Goal: Navigation & Orientation: Find specific page/section

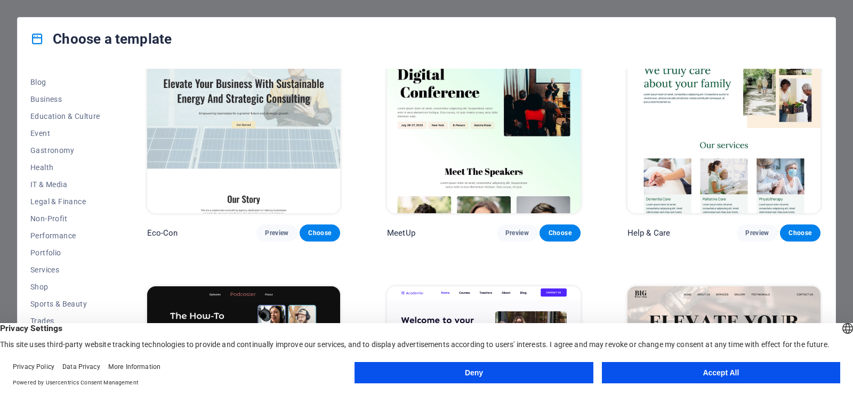
scroll to position [1440, 0]
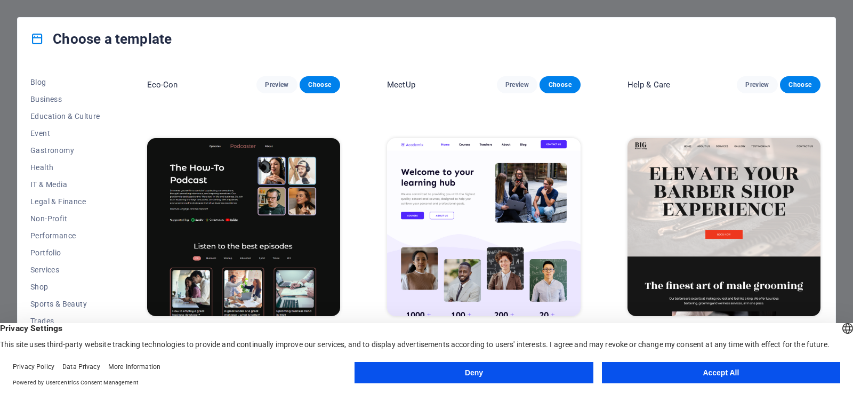
click at [99, 33] on h4 "Choose a template" at bounding box center [100, 38] width 141 height 17
click at [102, 37] on h4 "Choose a template" at bounding box center [100, 38] width 141 height 17
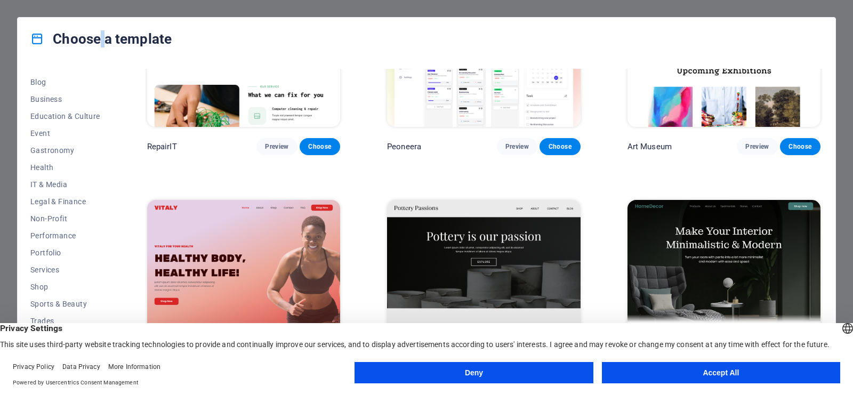
scroll to position [0, 0]
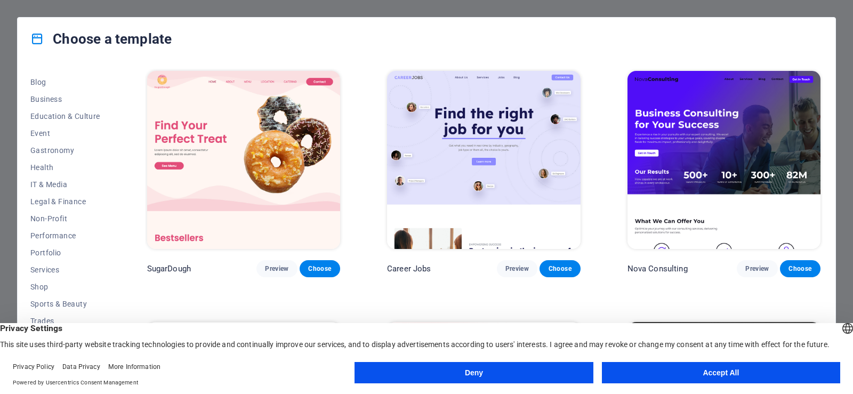
click at [358, 51] on div "Choose a template" at bounding box center [427, 39] width 818 height 43
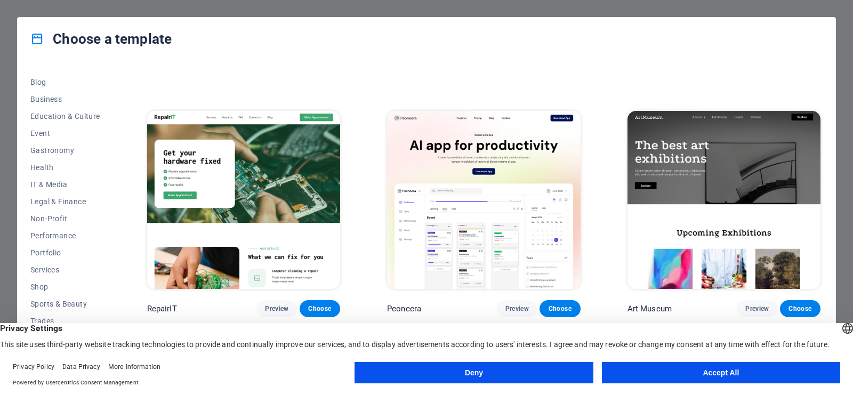
scroll to position [213, 0]
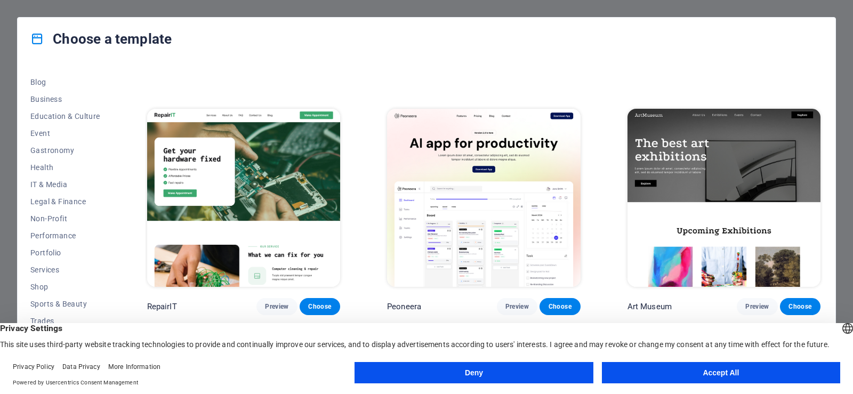
click at [715, 372] on button "Accept All" at bounding box center [721, 372] width 238 height 21
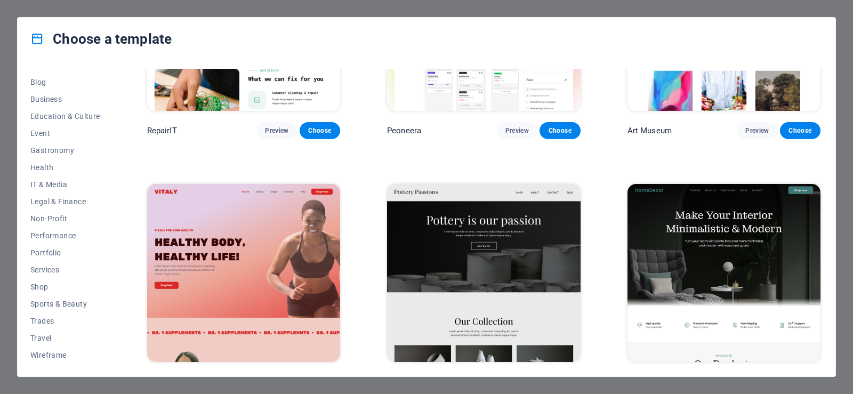
scroll to position [373, 0]
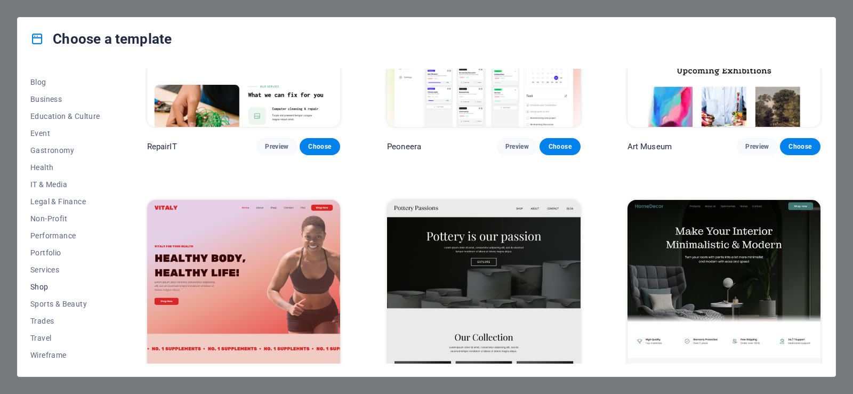
click at [43, 287] on span "Shop" at bounding box center [65, 287] width 70 height 9
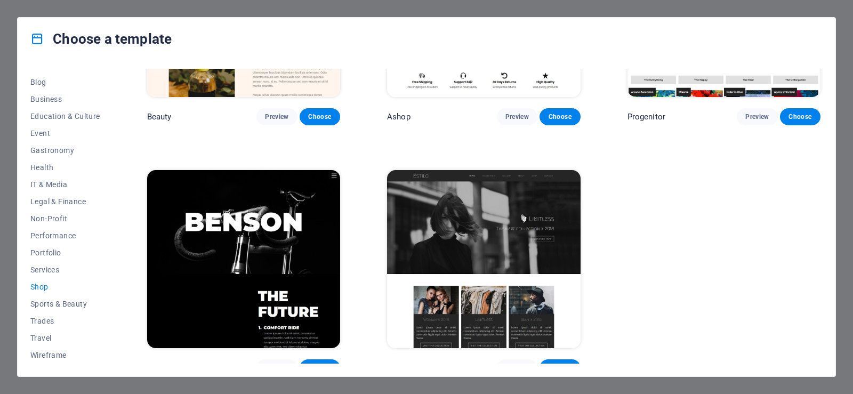
scroll to position [662, 0]
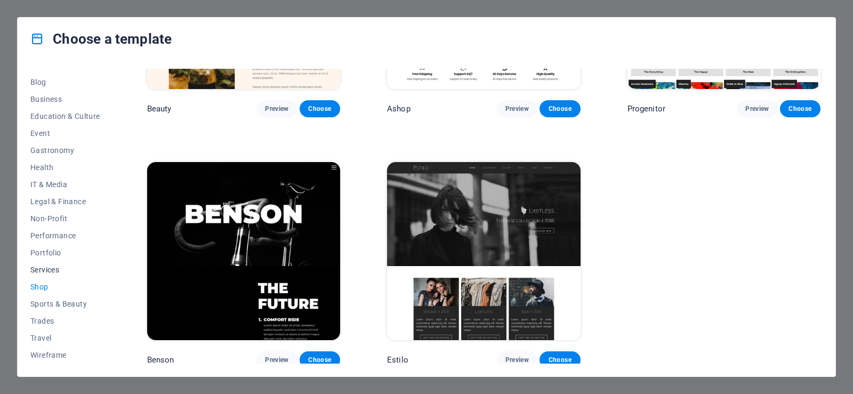
click at [47, 266] on span "Services" at bounding box center [65, 270] width 70 height 9
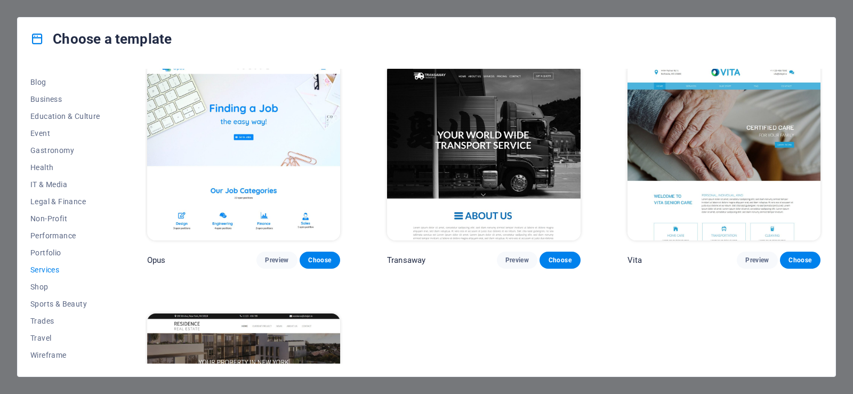
scroll to position [1662, 0]
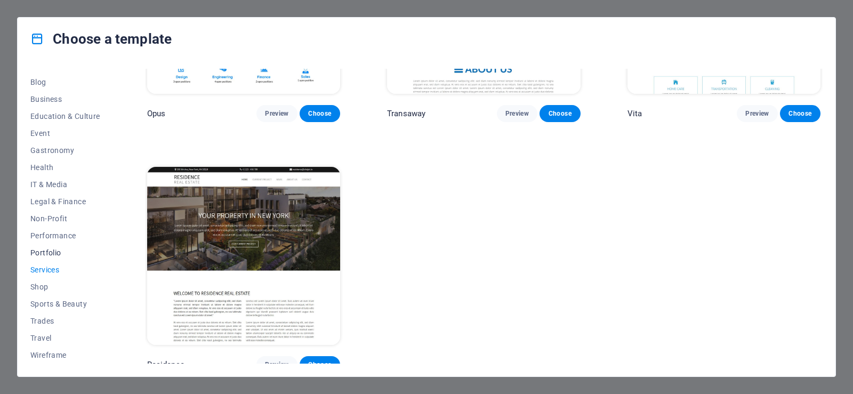
click at [44, 253] on span "Portfolio" at bounding box center [65, 252] width 70 height 9
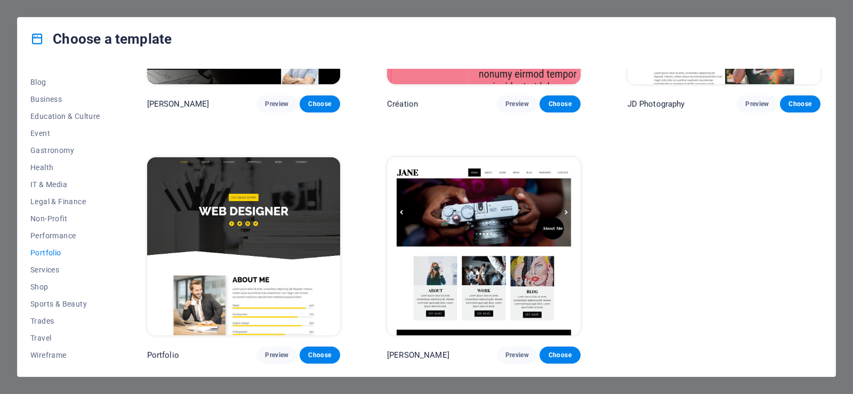
scroll to position [412, 0]
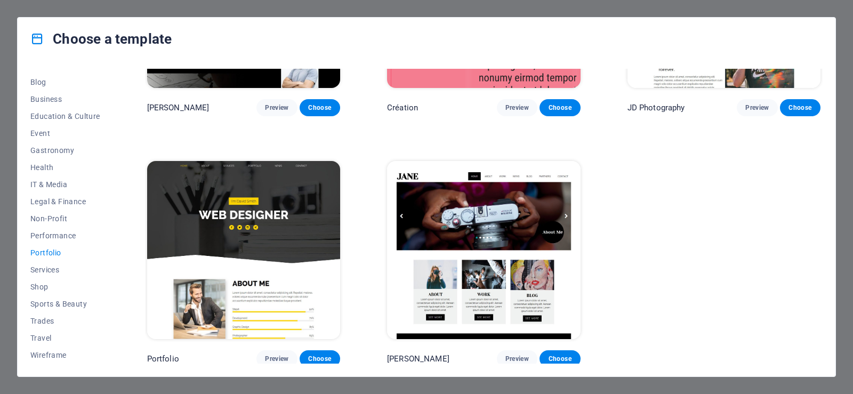
click at [664, 246] on div "Health & Food Preview Choose UrbanNest Interiors Preview Choose [PERSON_NAME] P…" at bounding box center [484, 12] width 678 height 711
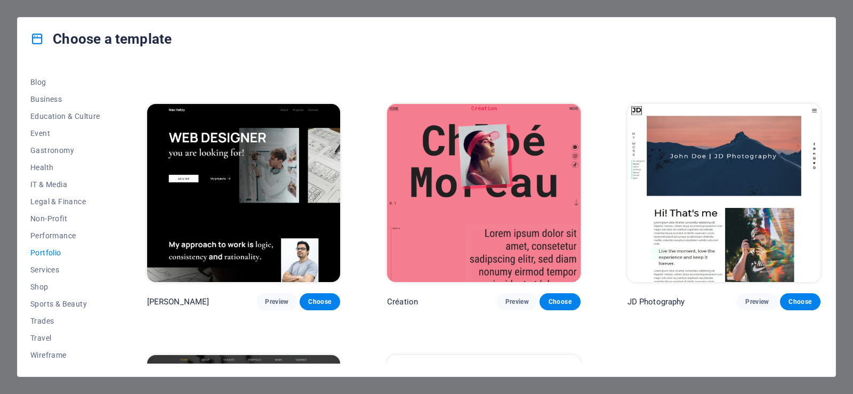
scroll to position [199, 0]
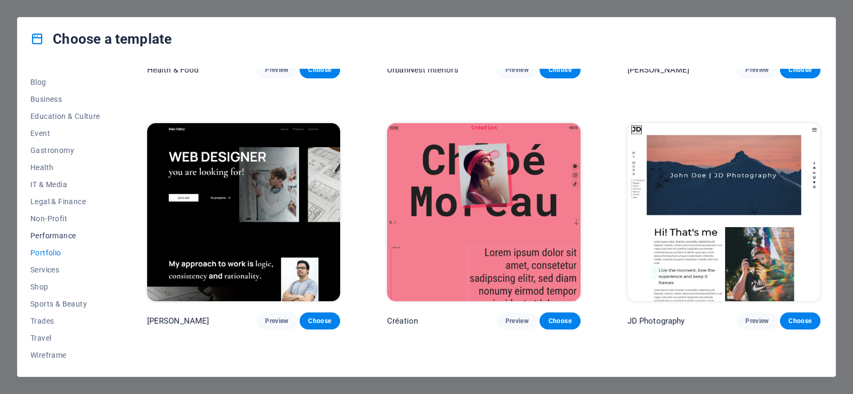
click at [33, 232] on span "Performance" at bounding box center [65, 235] width 70 height 9
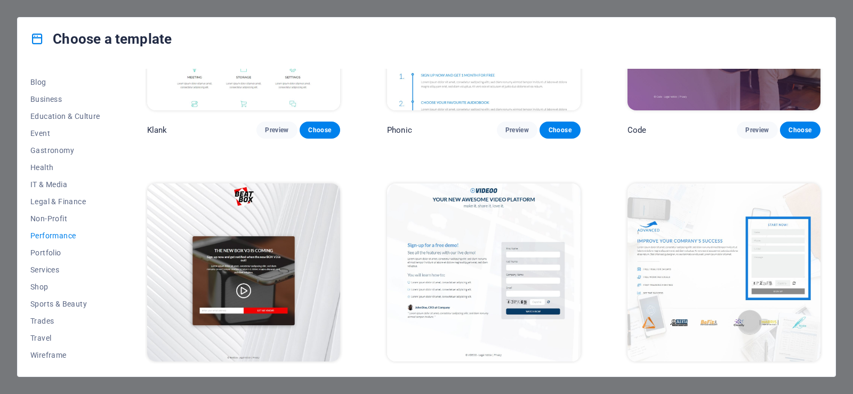
scroll to position [213, 0]
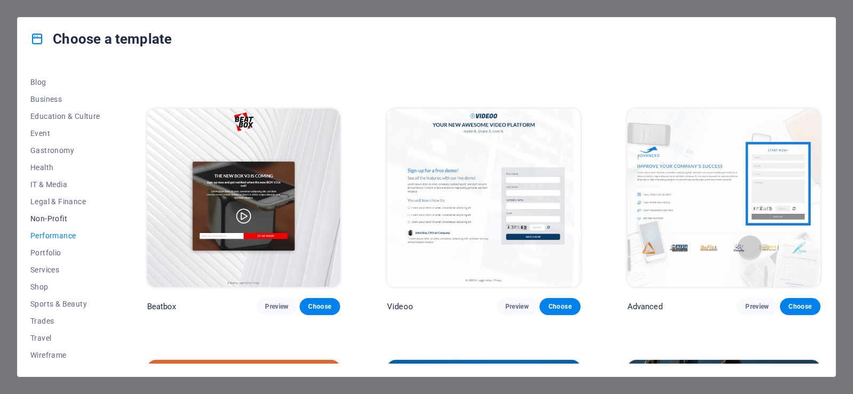
click at [51, 217] on span "Non-Profit" at bounding box center [65, 218] width 70 height 9
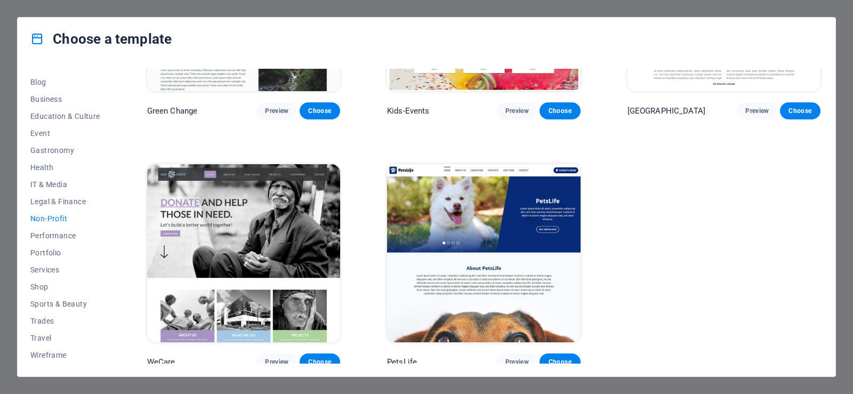
scroll to position [162, 0]
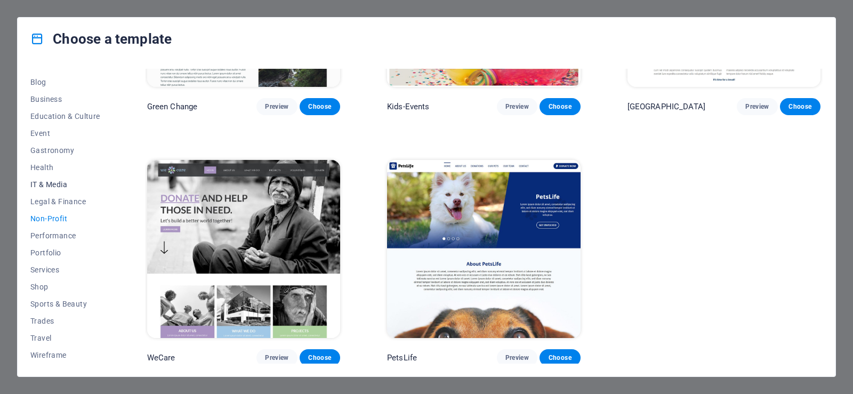
click at [42, 178] on button "IT & Media" at bounding box center [65, 184] width 70 height 17
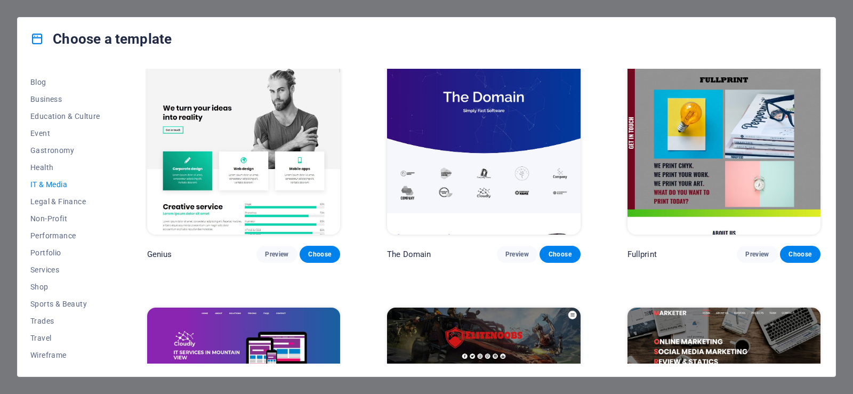
scroll to position [502, 0]
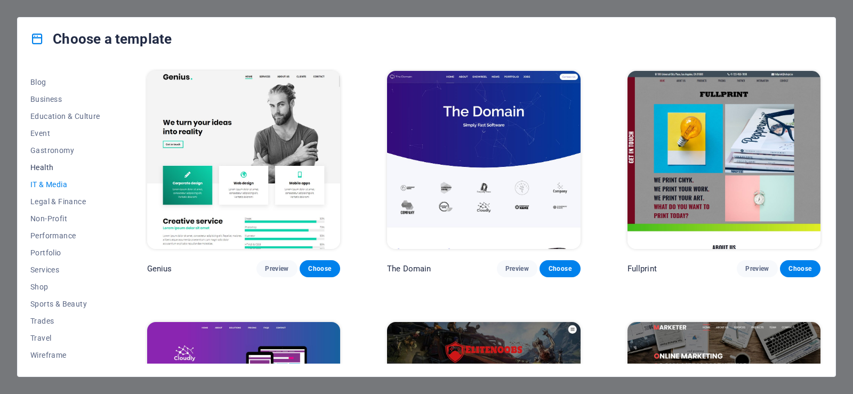
click at [43, 164] on span "Health" at bounding box center [65, 167] width 70 height 9
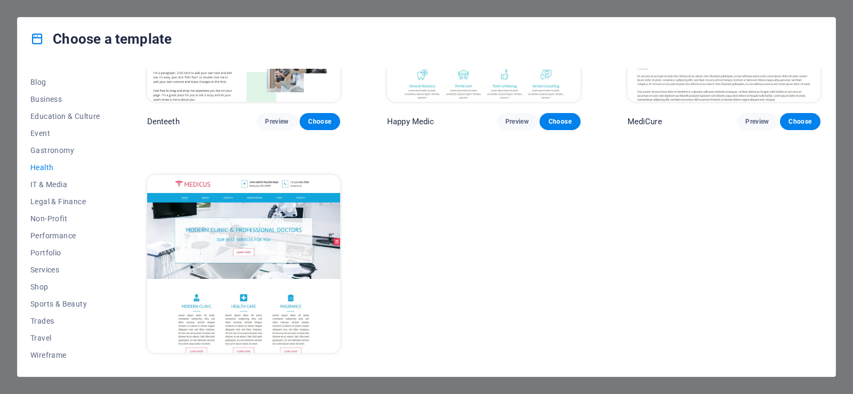
scroll to position [412, 0]
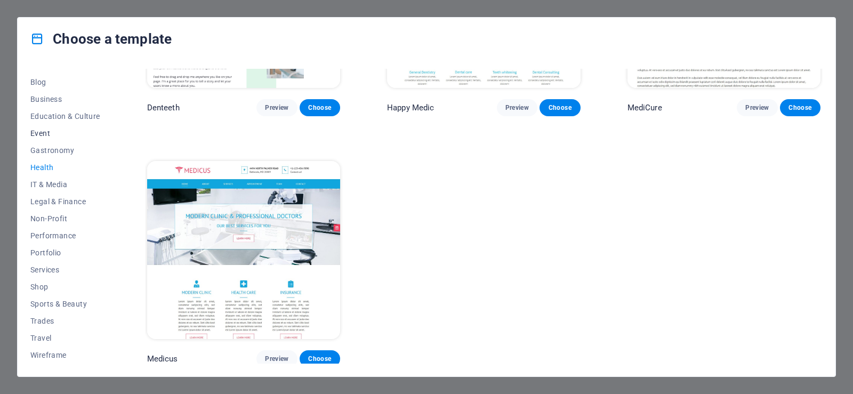
click at [37, 133] on span "Event" at bounding box center [65, 133] width 70 height 9
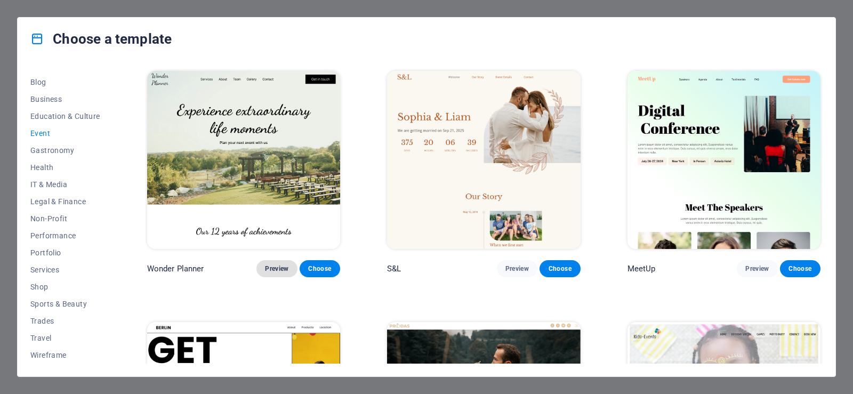
click at [274, 267] on span "Preview" at bounding box center [276, 268] width 23 height 9
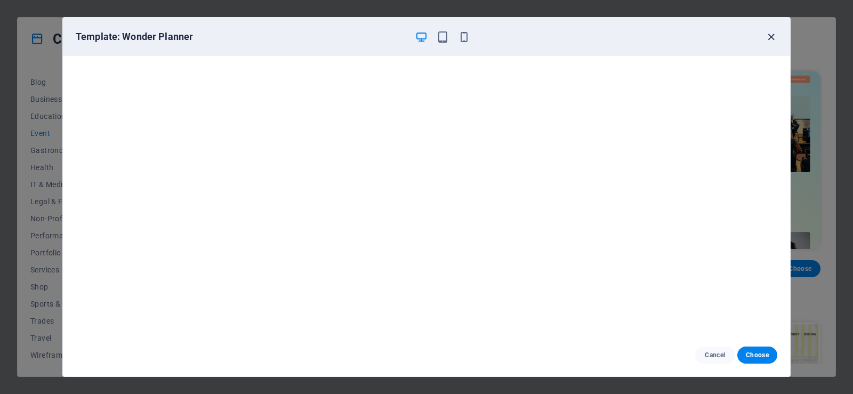
click at [771, 38] on icon "button" at bounding box center [771, 37] width 12 height 12
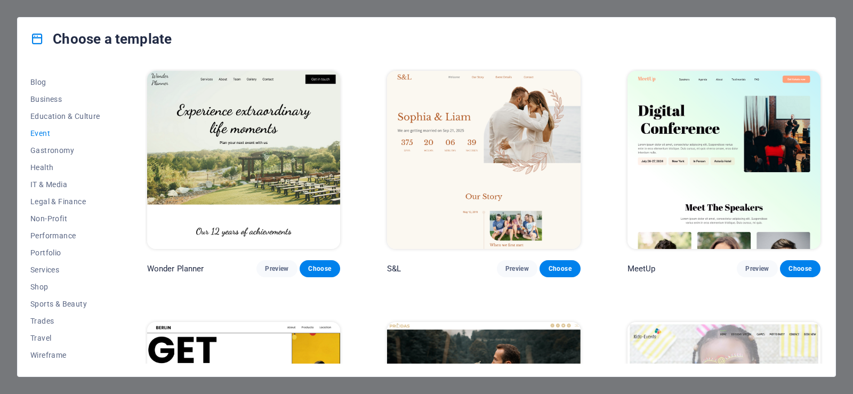
click at [523, 153] on img at bounding box center [483, 160] width 193 height 178
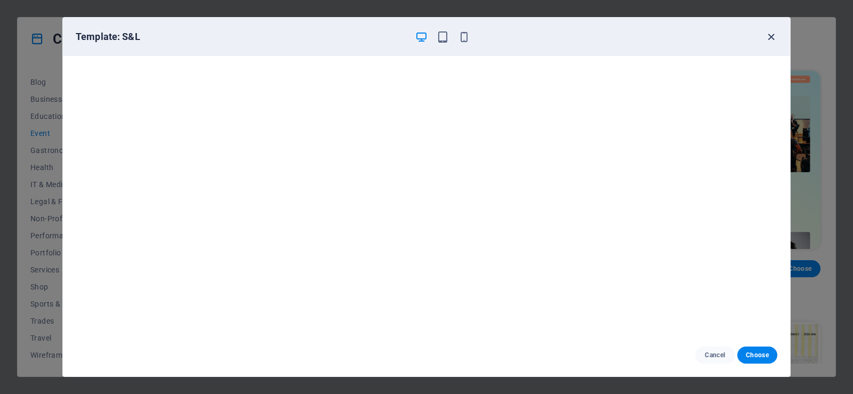
click at [767, 35] on icon "button" at bounding box center [771, 37] width 12 height 12
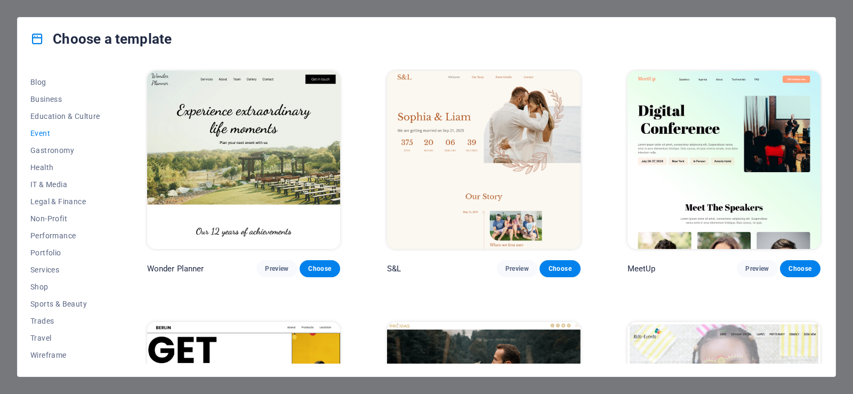
drag, startPoint x: 767, startPoint y: 35, endPoint x: 129, endPoint y: 285, distance: 685.0
click at [129, 285] on div "All Templates My Templates New Trending Landingpage Multipager Onepager Art & D…" at bounding box center [427, 218] width 818 height 316
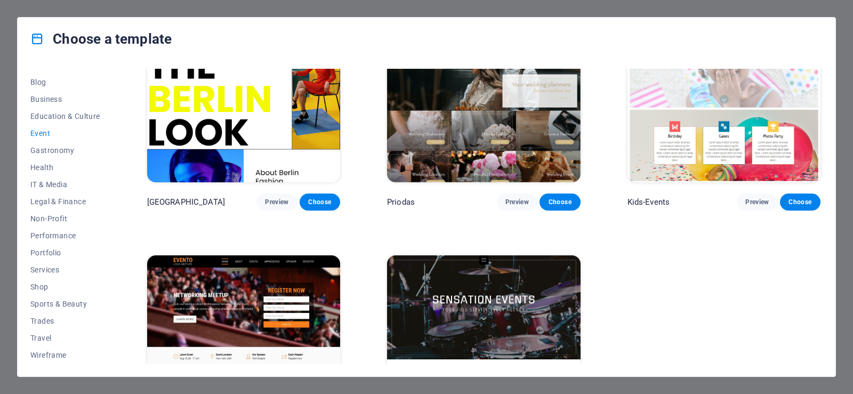
scroll to position [412, 0]
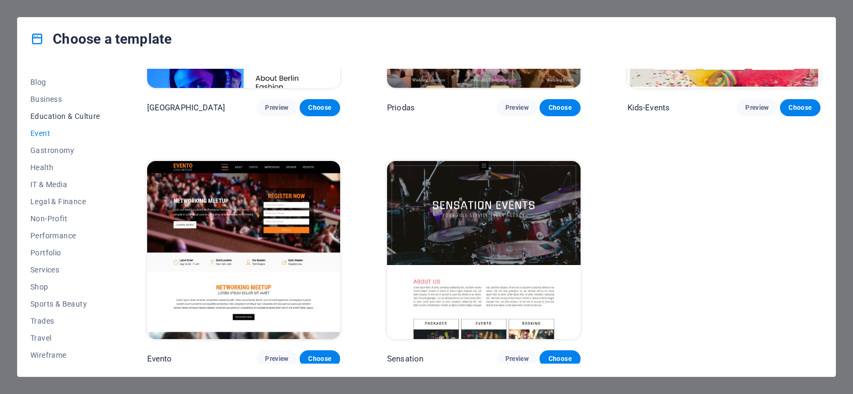
click at [54, 116] on span "Education & Culture" at bounding box center [65, 116] width 70 height 9
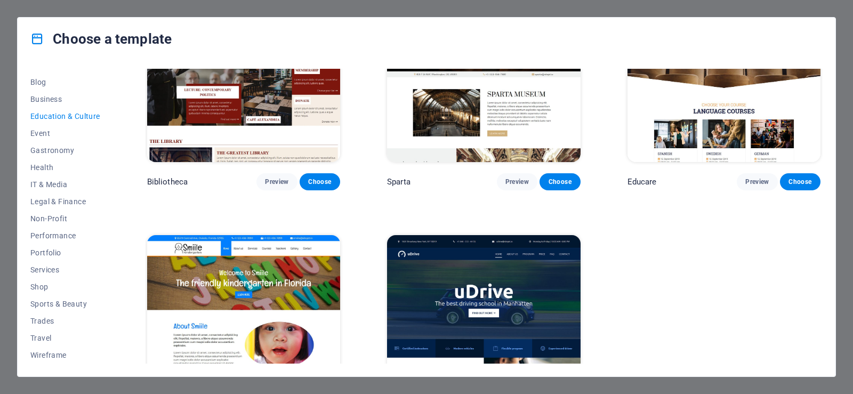
scroll to position [320, 0]
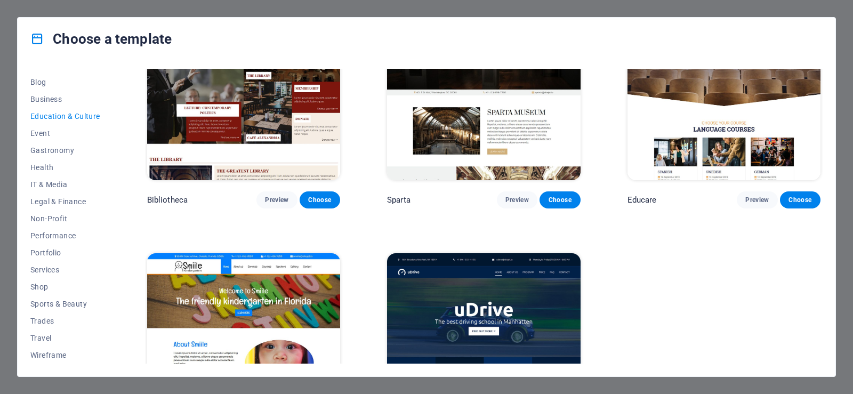
click at [732, 117] on img at bounding box center [724, 91] width 193 height 178
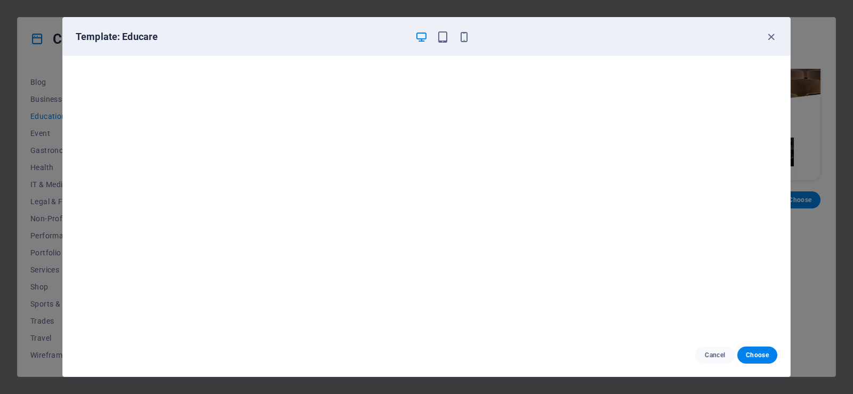
scroll to position [3, 0]
click at [771, 37] on icon "button" at bounding box center [771, 37] width 12 height 12
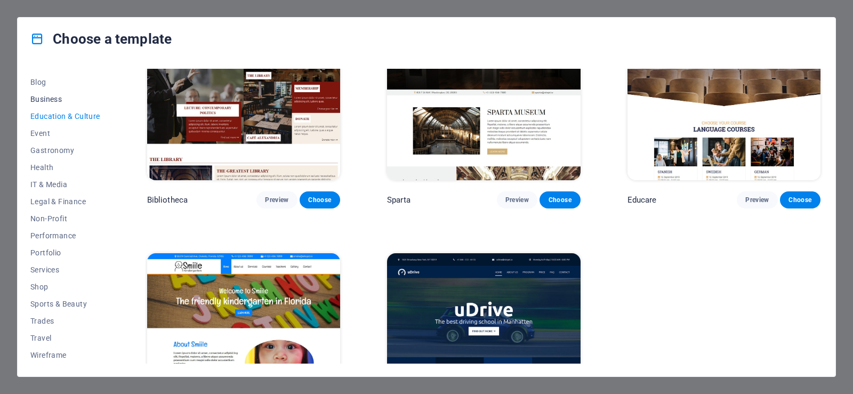
click at [59, 96] on span "Business" at bounding box center [65, 99] width 70 height 9
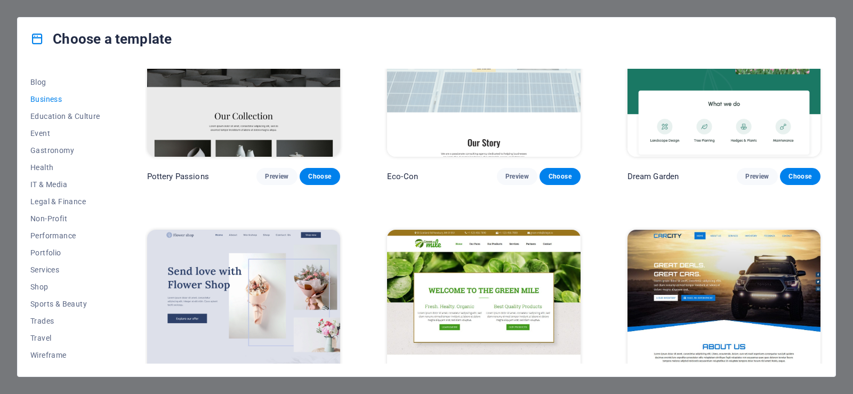
scroll to position [0, 0]
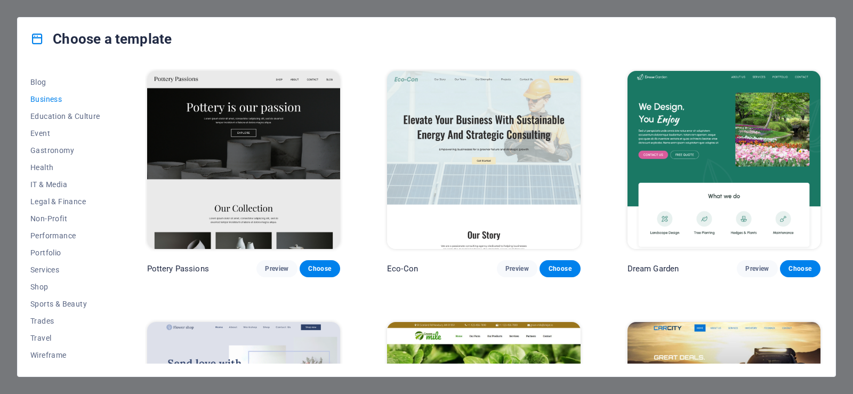
click at [494, 132] on img at bounding box center [483, 160] width 193 height 178
